Goal: Task Accomplishment & Management: Manage account settings

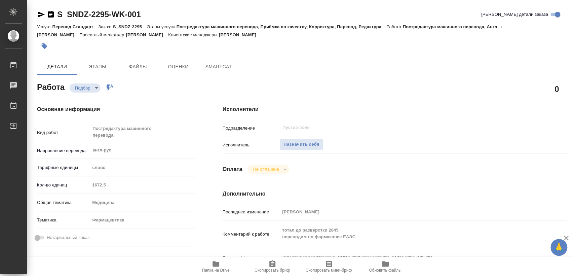
type textarea "x"
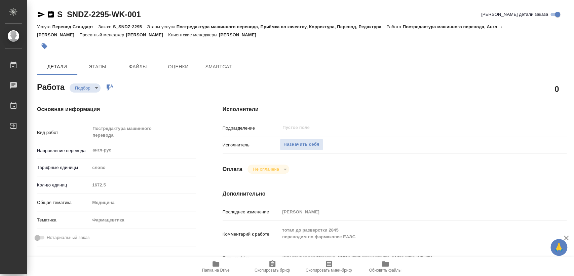
type textarea "x"
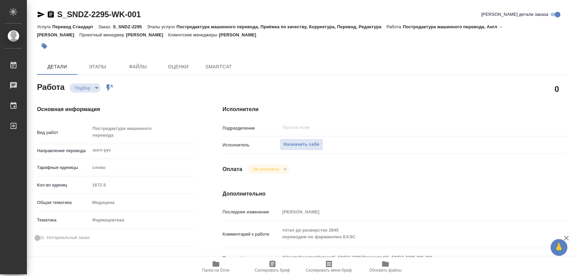
type textarea "x"
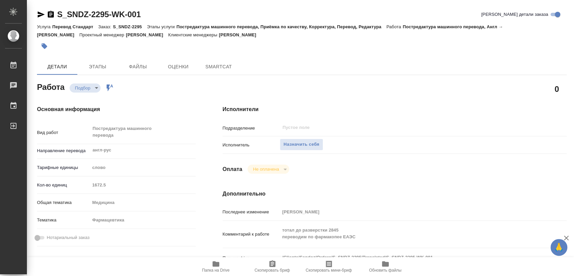
type textarea "x"
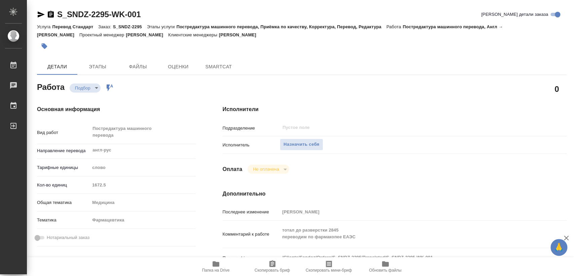
type textarea "x"
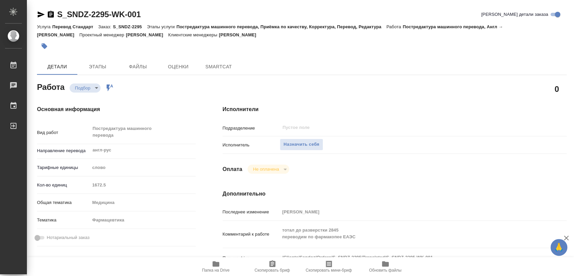
type textarea "x"
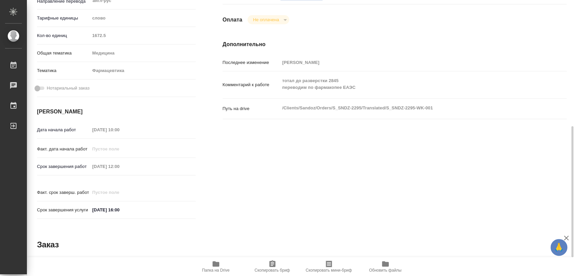
scroll to position [187, 0]
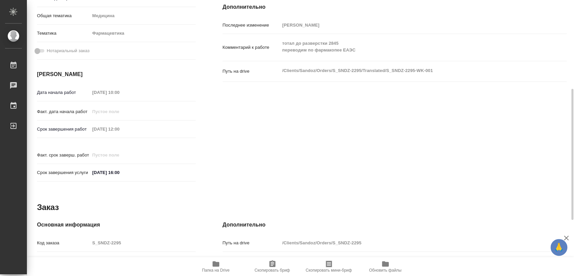
type textarea "x"
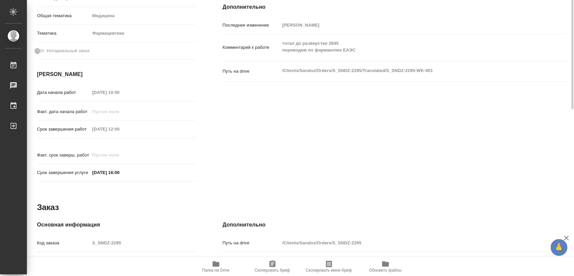
scroll to position [0, 0]
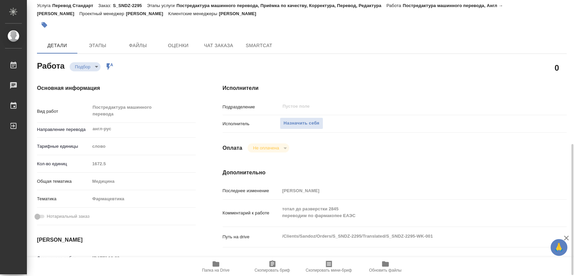
type textarea "x"
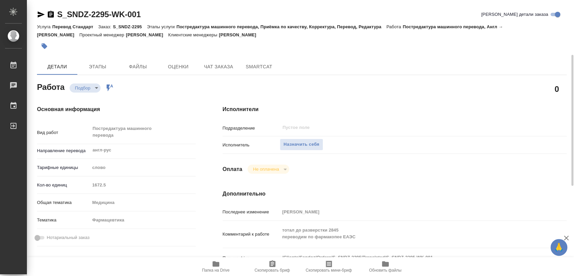
scroll to position [75, 0]
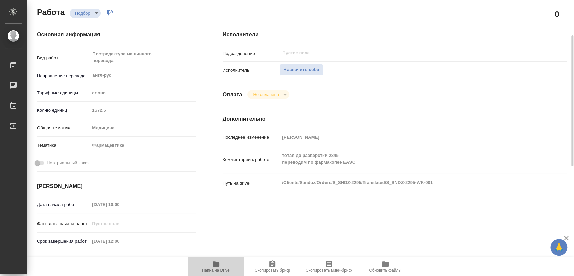
click at [206, 267] on span "Папка на Drive" at bounding box center [216, 266] width 48 height 13
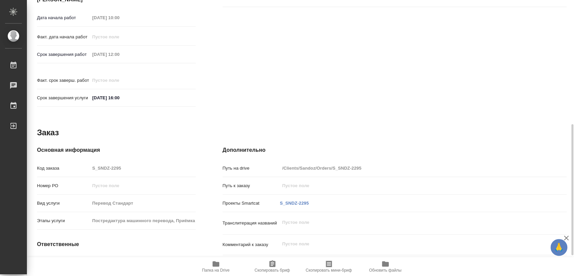
scroll to position [305, 0]
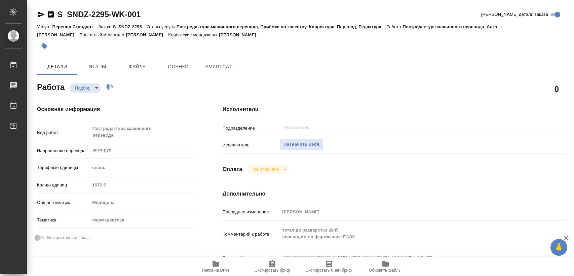
type textarea "x"
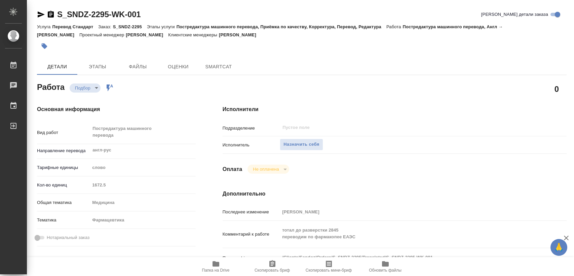
type textarea "x"
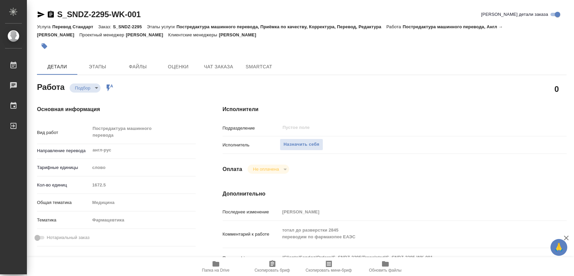
type textarea "x"
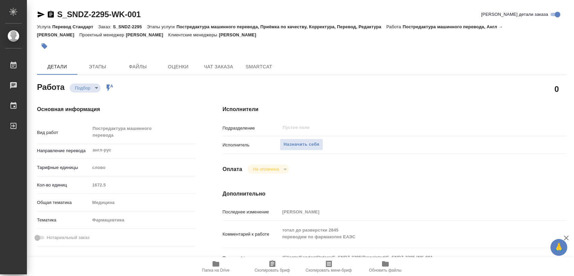
type textarea "x"
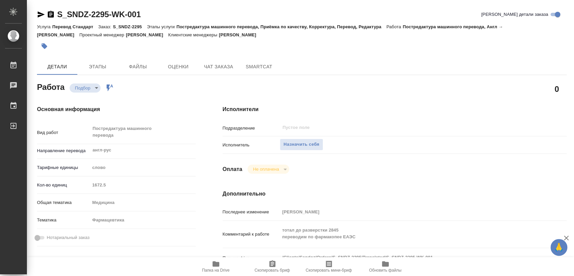
type textarea "x"
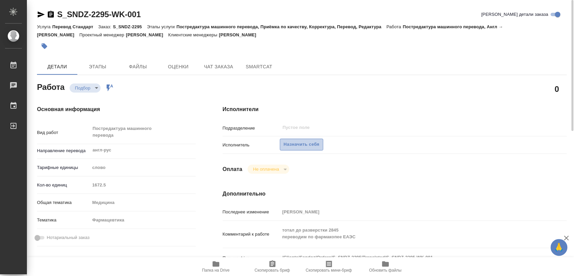
click at [303, 143] on span "Назначить себя" at bounding box center [302, 145] width 36 height 8
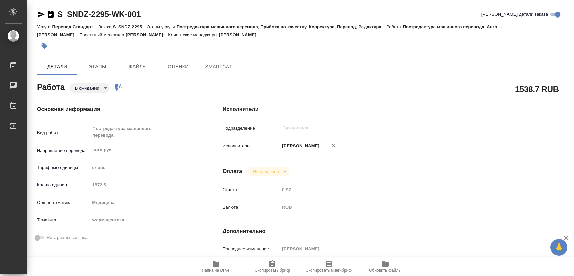
type textarea "x"
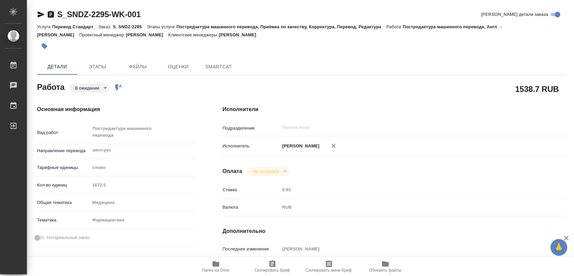
type textarea "x"
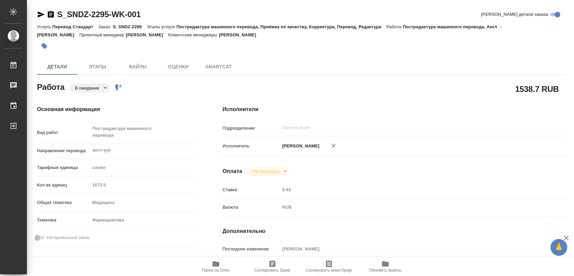
type textarea "x"
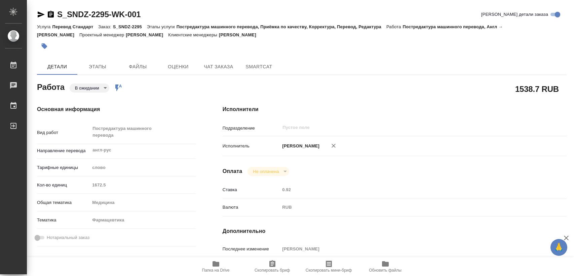
type textarea "x"
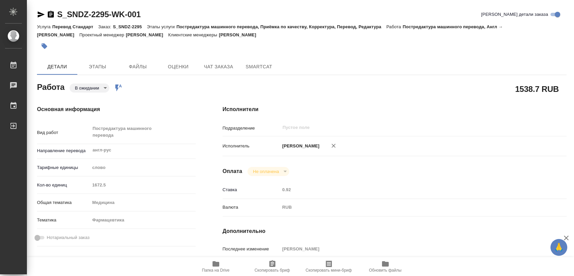
type textarea "x"
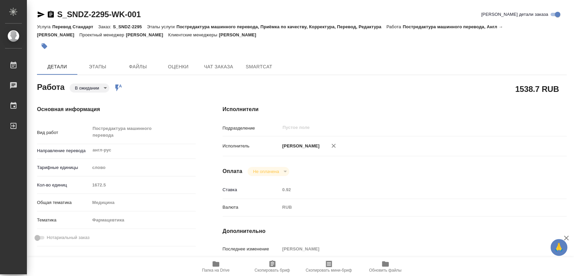
type textarea "x"
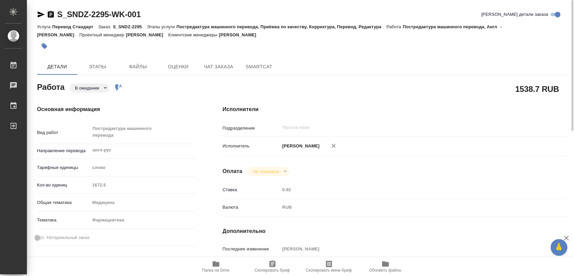
click at [48, 17] on icon "button" at bounding box center [51, 14] width 6 height 7
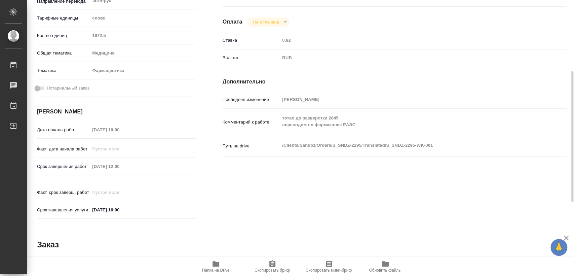
click at [78, 165] on div "Срок завершения работ 03.09.2025 12:00" at bounding box center [116, 166] width 159 height 12
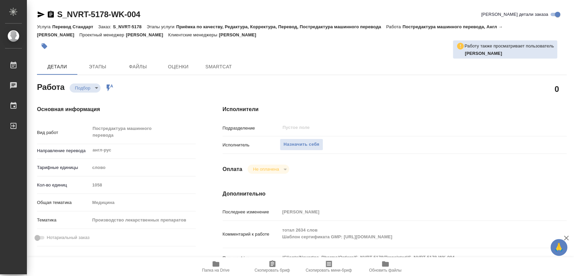
type textarea "x"
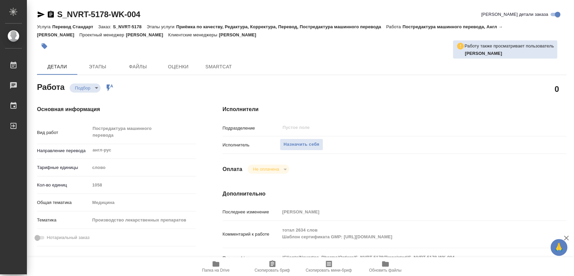
type textarea "x"
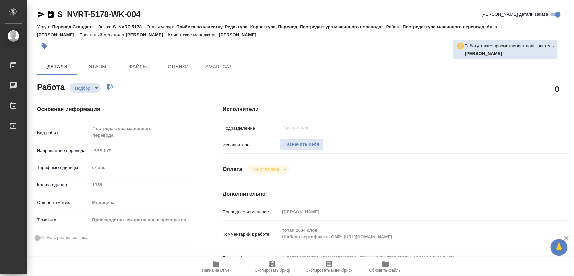
type textarea "x"
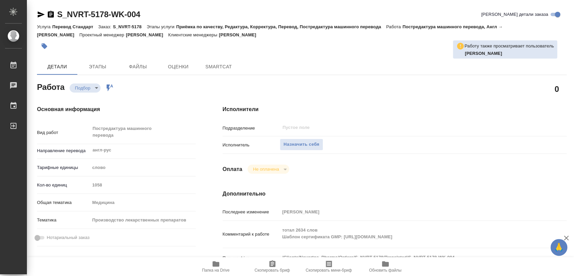
type textarea "x"
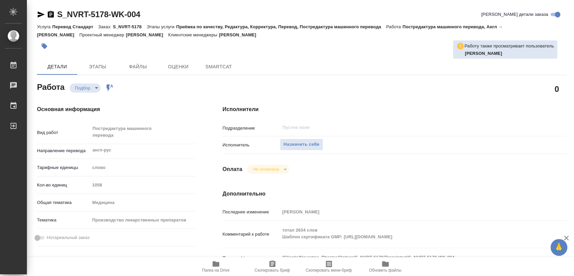
type textarea "x"
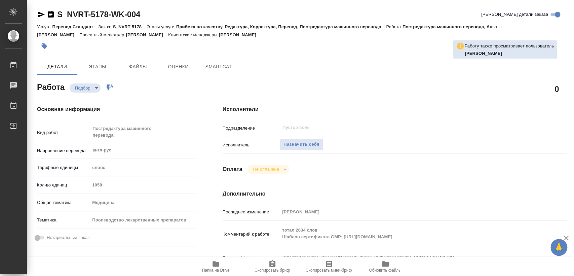
type textarea "x"
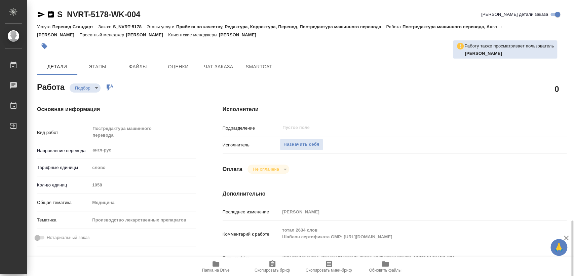
scroll to position [187, 0]
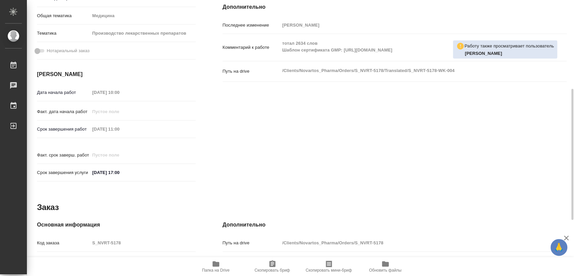
type textarea "x"
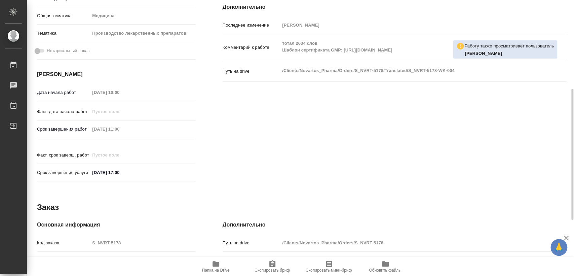
type textarea "x"
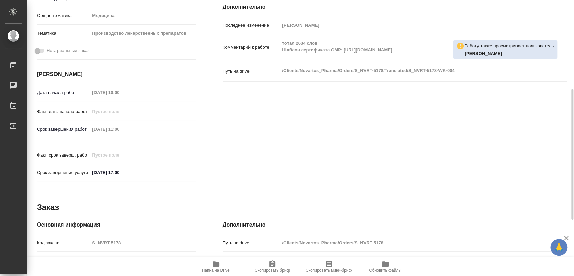
click at [223, 266] on span "Папка на Drive" at bounding box center [216, 266] width 48 height 13
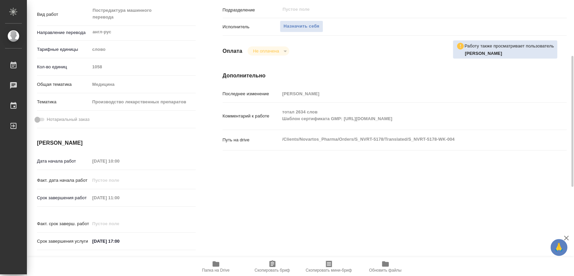
scroll to position [0, 0]
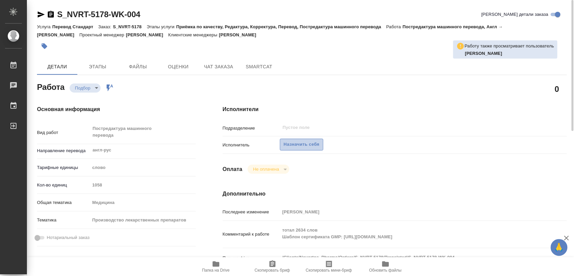
click at [320, 142] on button "Назначить себя" at bounding box center [301, 145] width 43 height 12
click at [50, 16] on icon "button" at bounding box center [51, 14] width 6 height 7
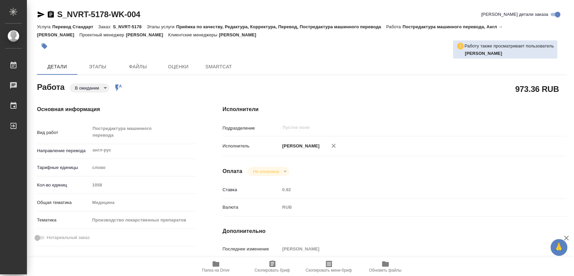
type textarea "x"
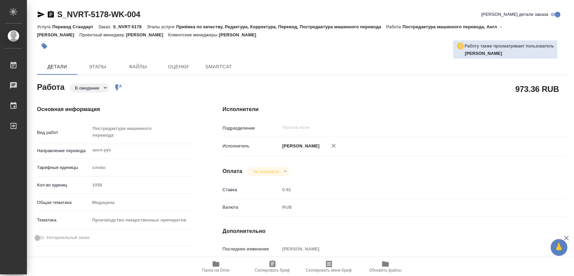
type textarea "x"
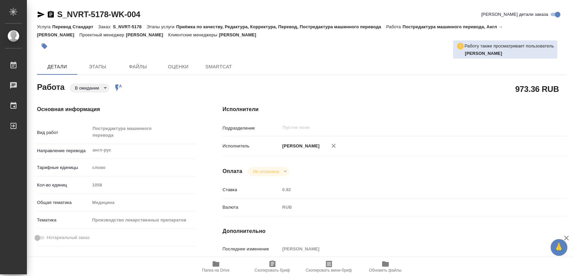
type textarea "x"
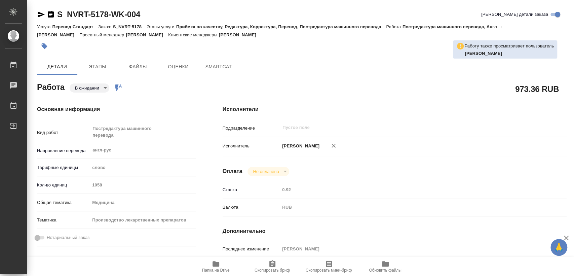
type textarea "x"
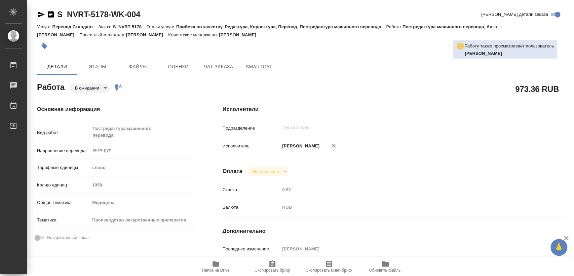
type textarea "x"
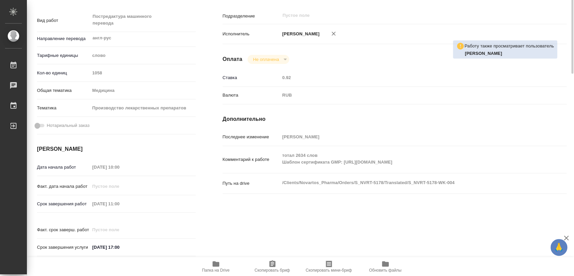
scroll to position [149, 0]
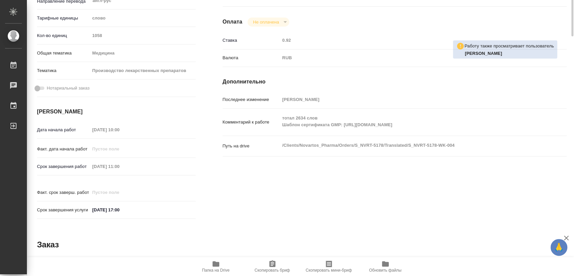
type textarea "x"
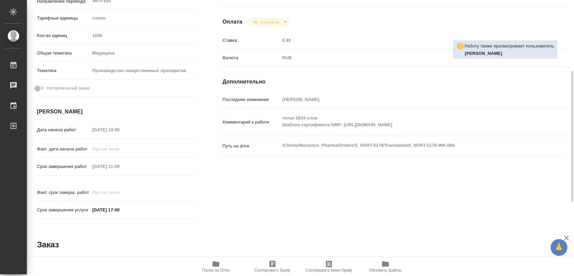
click at [76, 163] on div "Срок завершения работ 05.09.2025 11:00" at bounding box center [116, 166] width 159 height 12
type textarea "x"
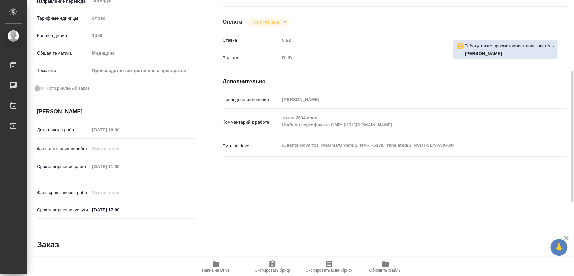
type textarea "x"
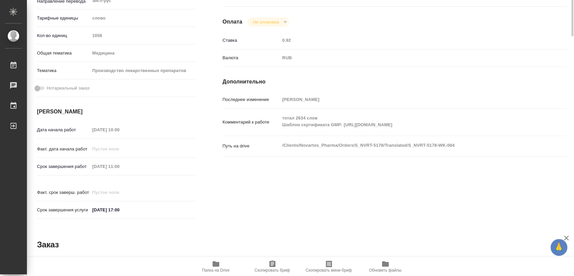
scroll to position [0, 0]
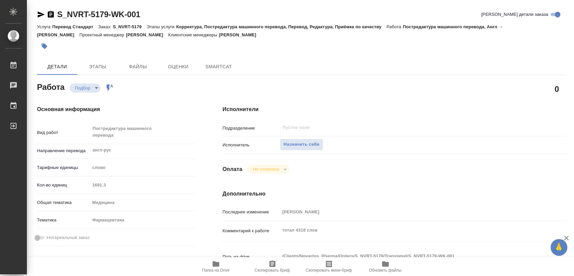
type textarea "x"
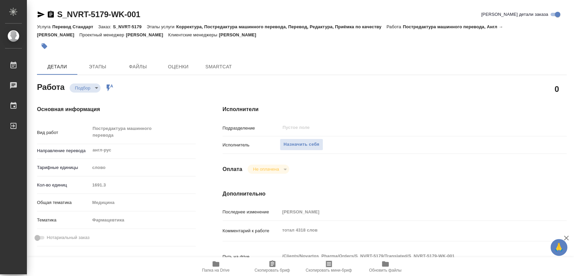
type textarea "x"
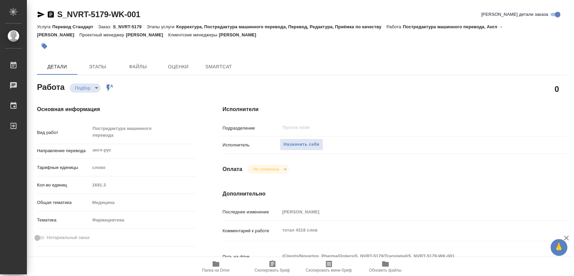
type textarea "x"
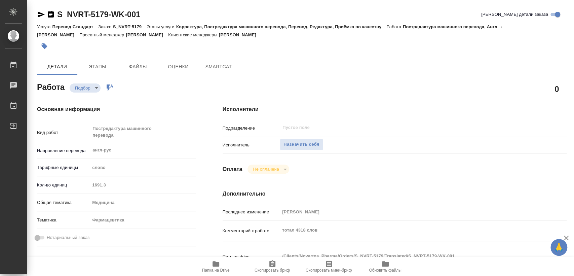
type textarea "x"
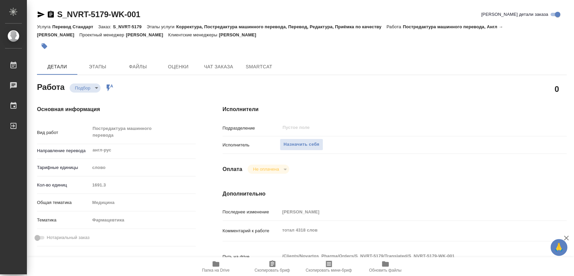
type textarea "x"
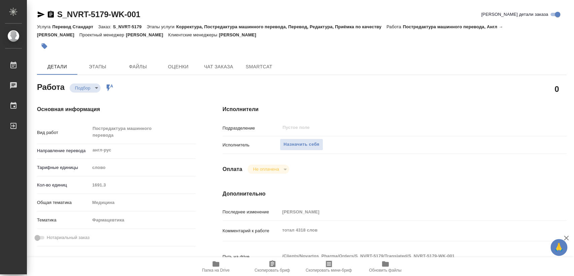
type textarea "x"
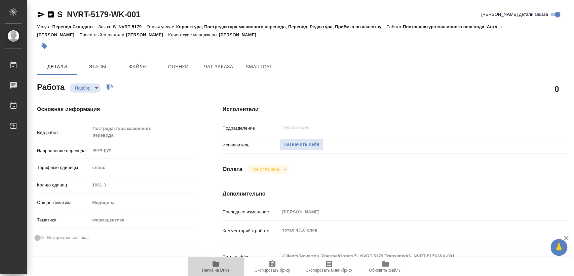
click at [219, 264] on icon "button" at bounding box center [216, 264] width 8 height 8
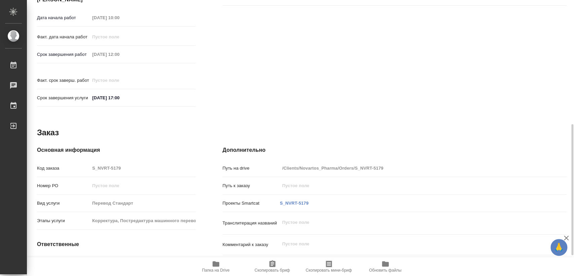
type textarea "x"
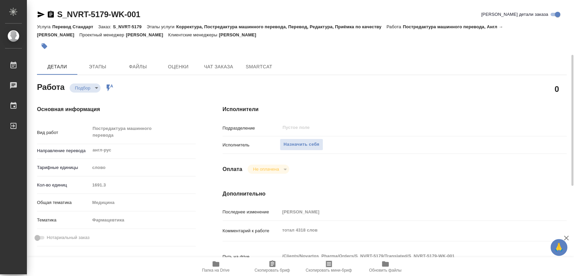
scroll to position [37, 0]
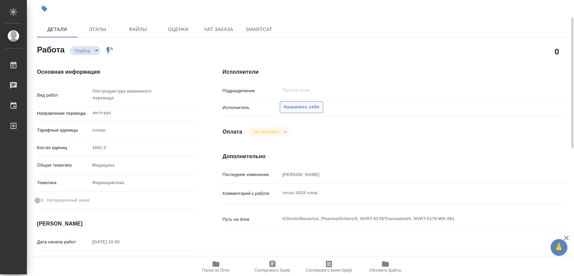
click at [309, 105] on span "Назначить себя" at bounding box center [302, 107] width 36 height 8
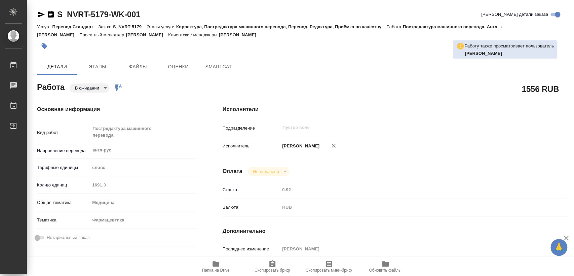
type textarea "x"
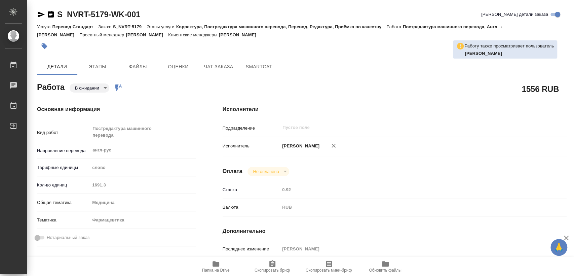
type textarea "x"
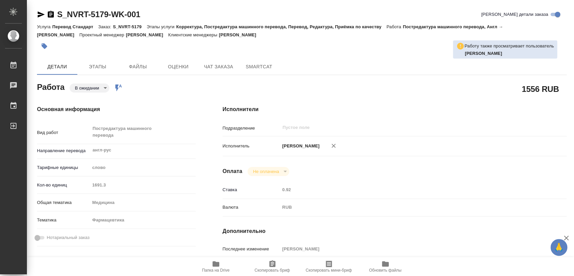
type textarea "x"
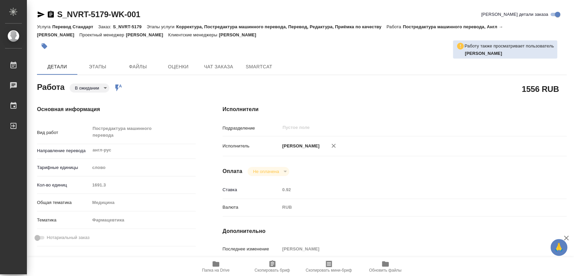
type textarea "x"
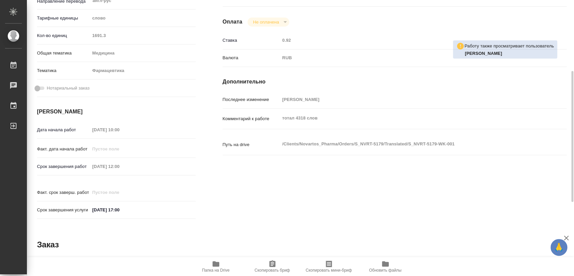
type textarea "x"
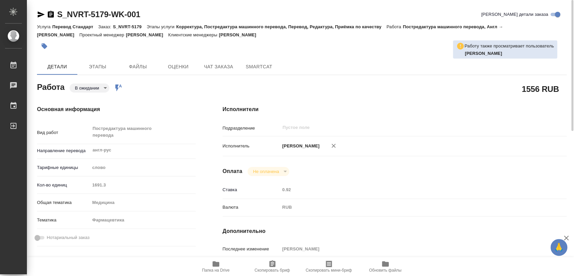
click at [48, 13] on icon "button" at bounding box center [51, 14] width 6 height 7
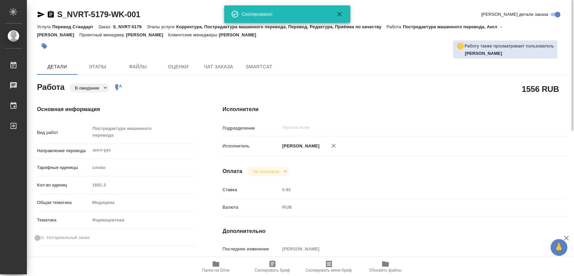
scroll to position [149, 0]
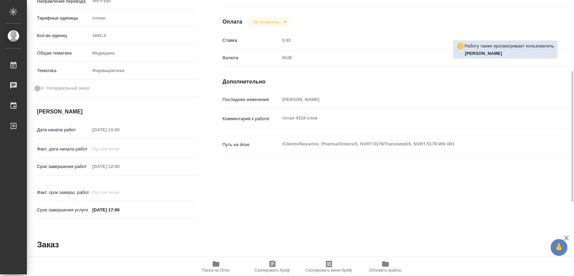
click at [85, 164] on div "Срок завершения работ [DATE] 12:00" at bounding box center [116, 166] width 159 height 12
